Goal: Navigation & Orientation: Find specific page/section

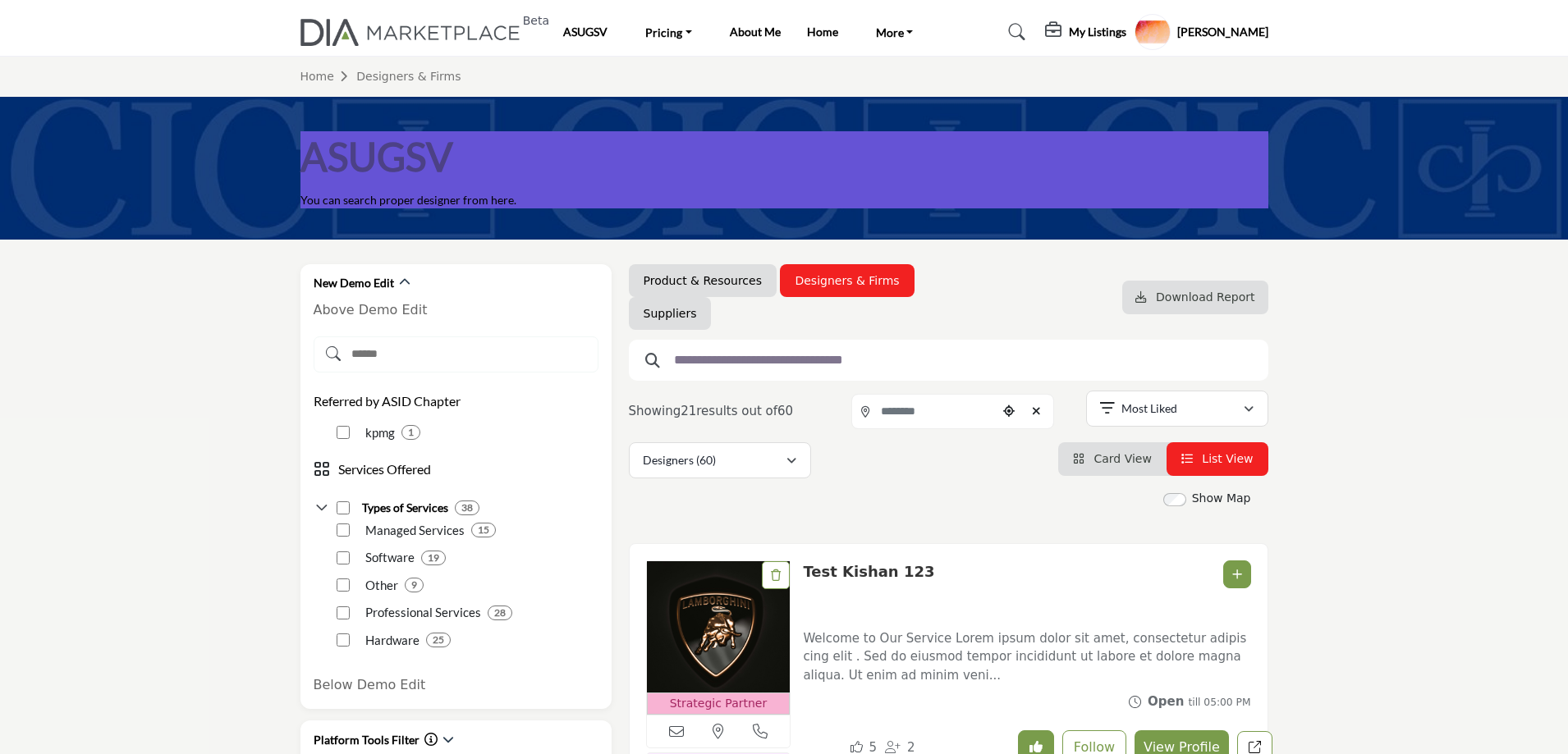
scroll to position [164, 0]
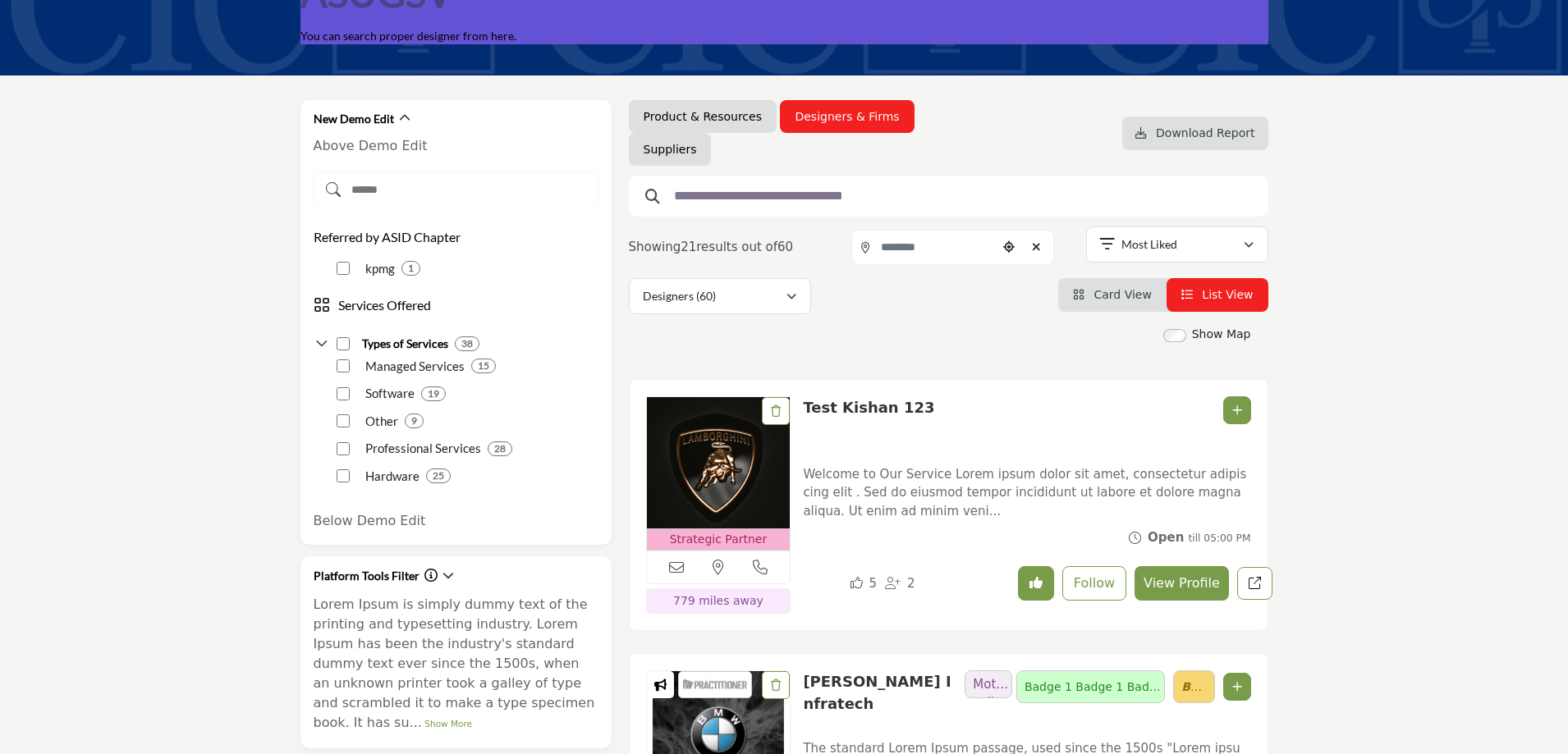
click at [1101, 297] on link "Card View" at bounding box center [1112, 294] width 79 height 13
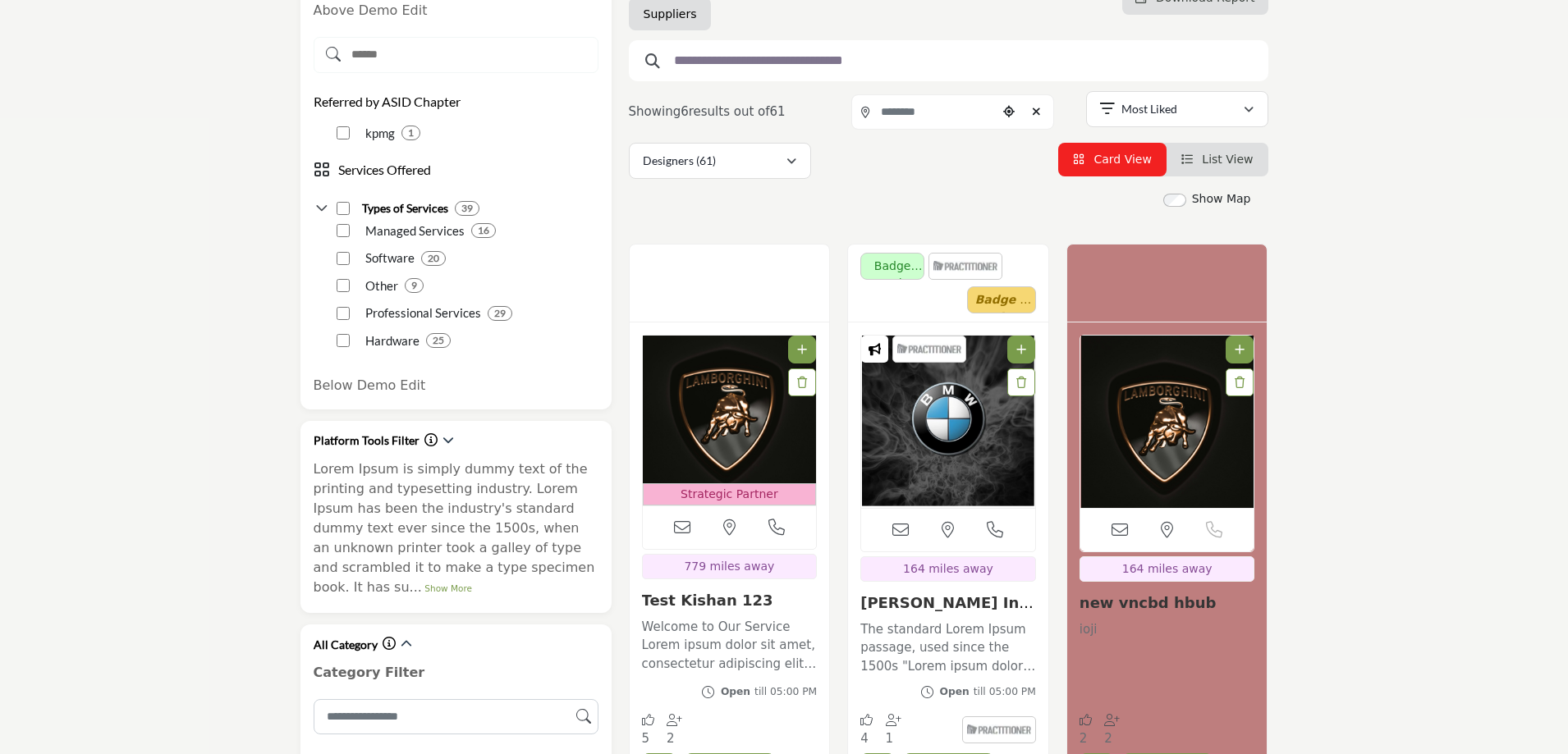
scroll to position [411, 0]
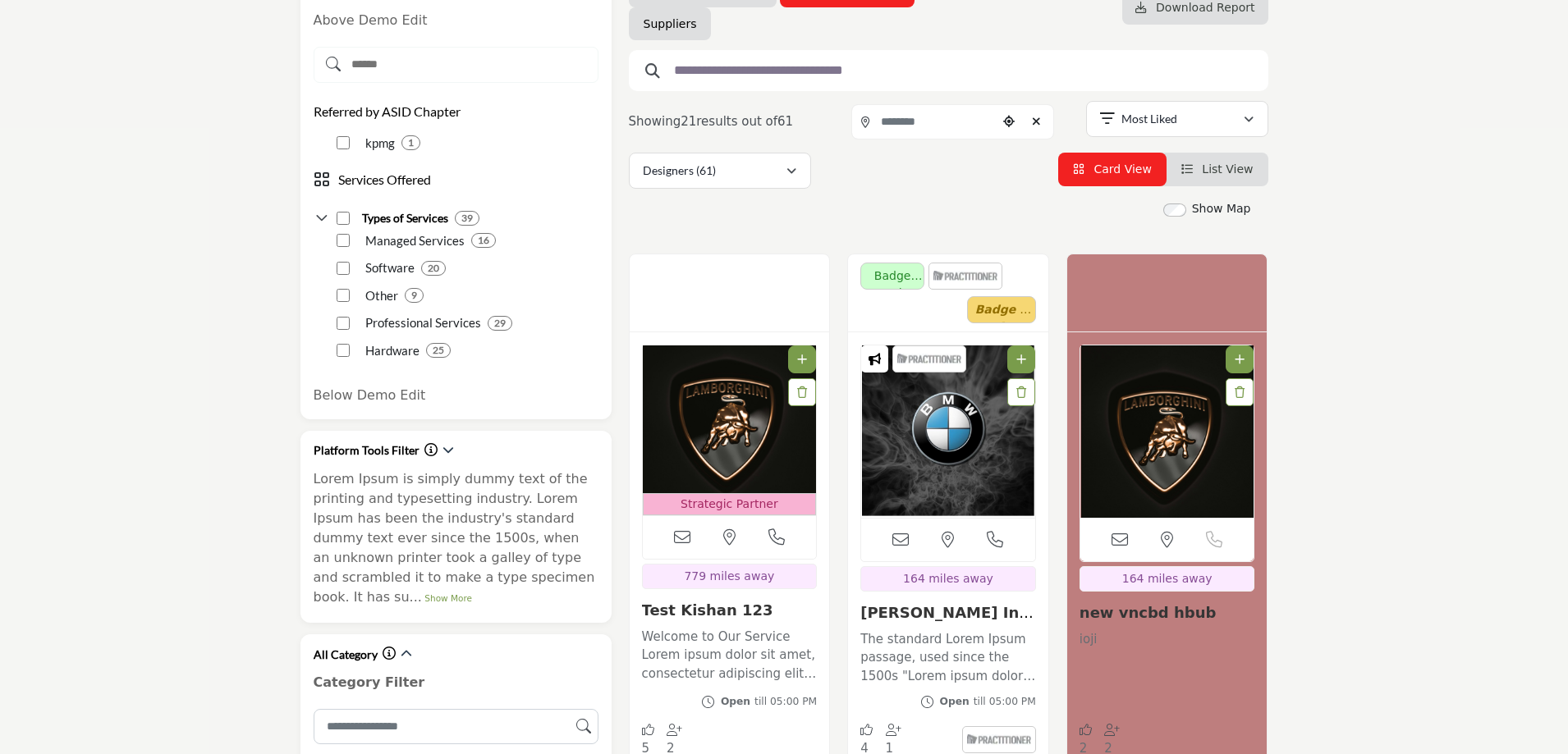
scroll to position [82, 0]
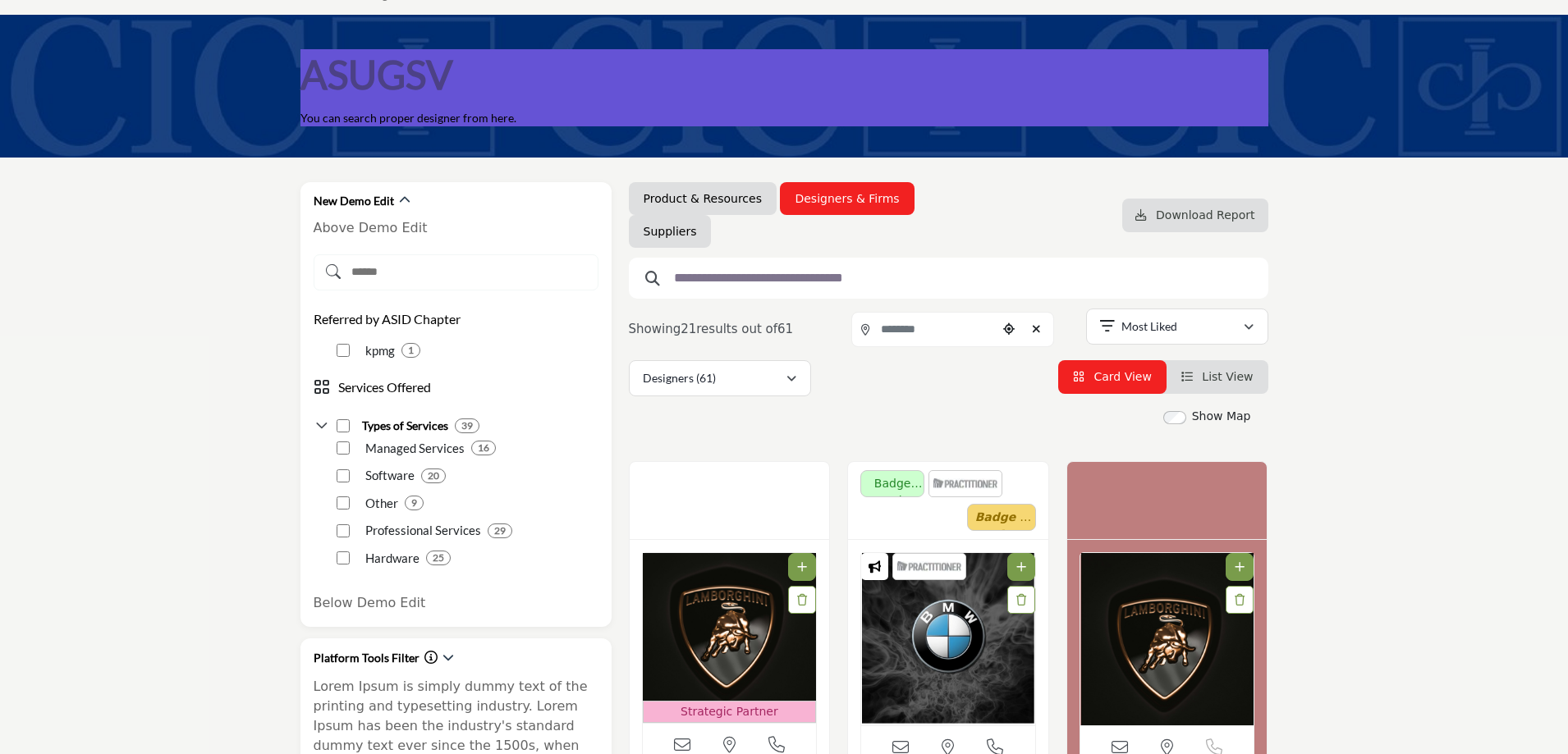
click at [1238, 386] on li "List View" at bounding box center [1217, 377] width 101 height 34
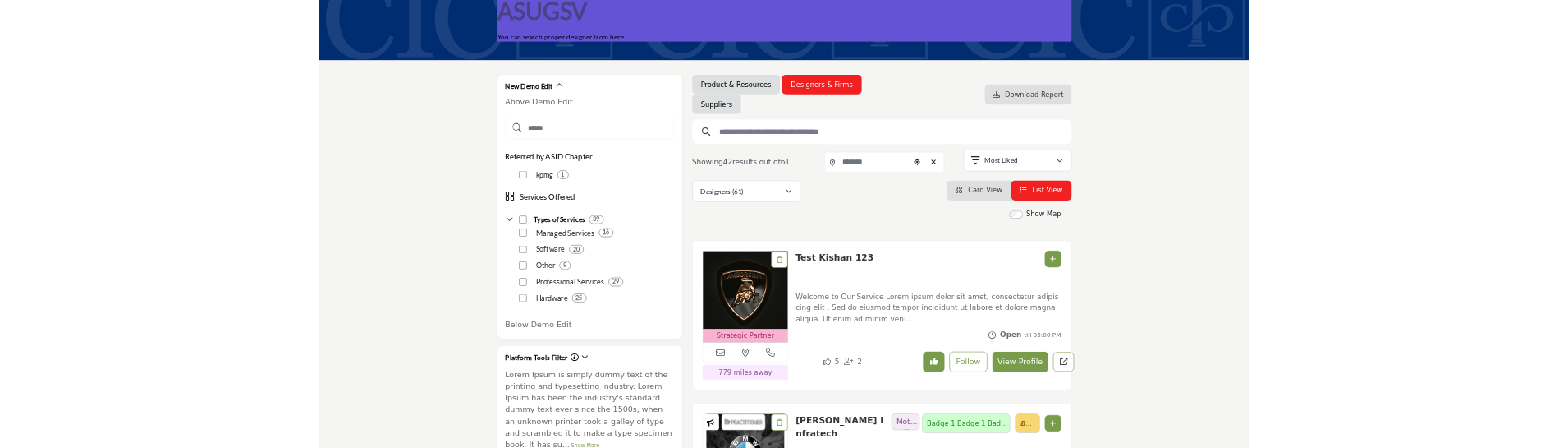
scroll to position [329, 0]
